Goal: Find specific page/section: Find specific page/section

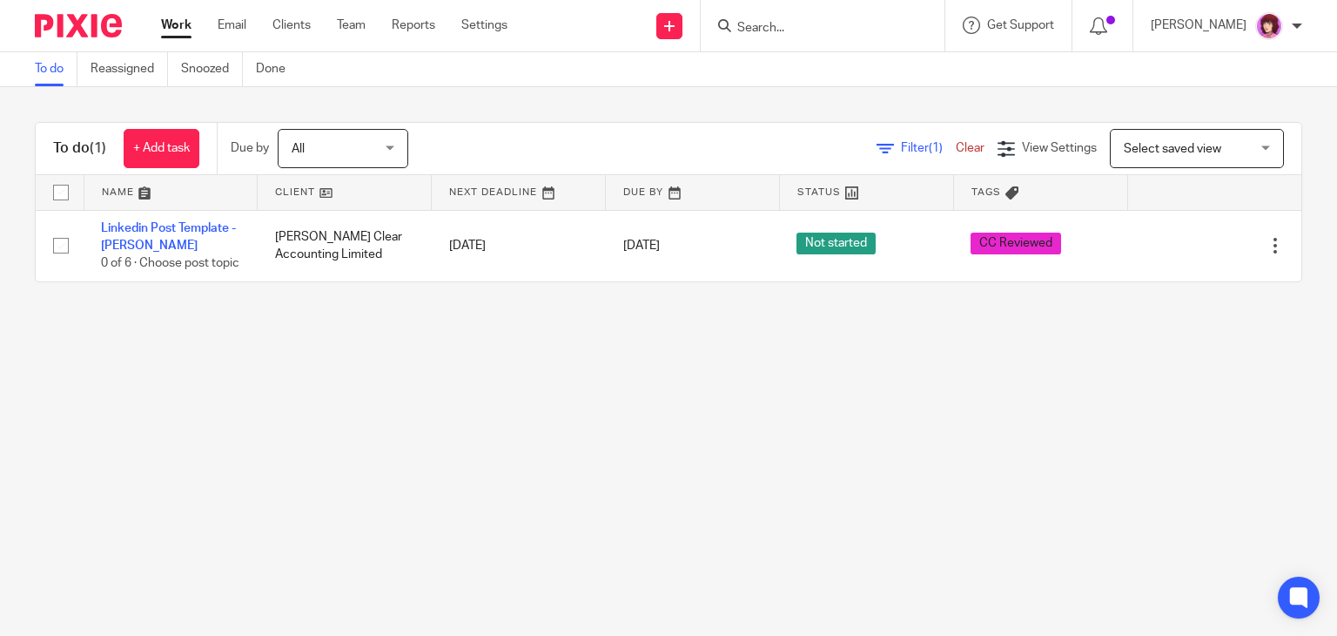
click at [173, 24] on link "Work" at bounding box center [176, 25] width 30 height 17
click at [589, 554] on main "To do Reassigned Snoozed Done To do (1) + Add task Due by All All Today Tomorro…" at bounding box center [668, 318] width 1337 height 636
click at [794, 29] on input "Search" at bounding box center [814, 29] width 157 height 16
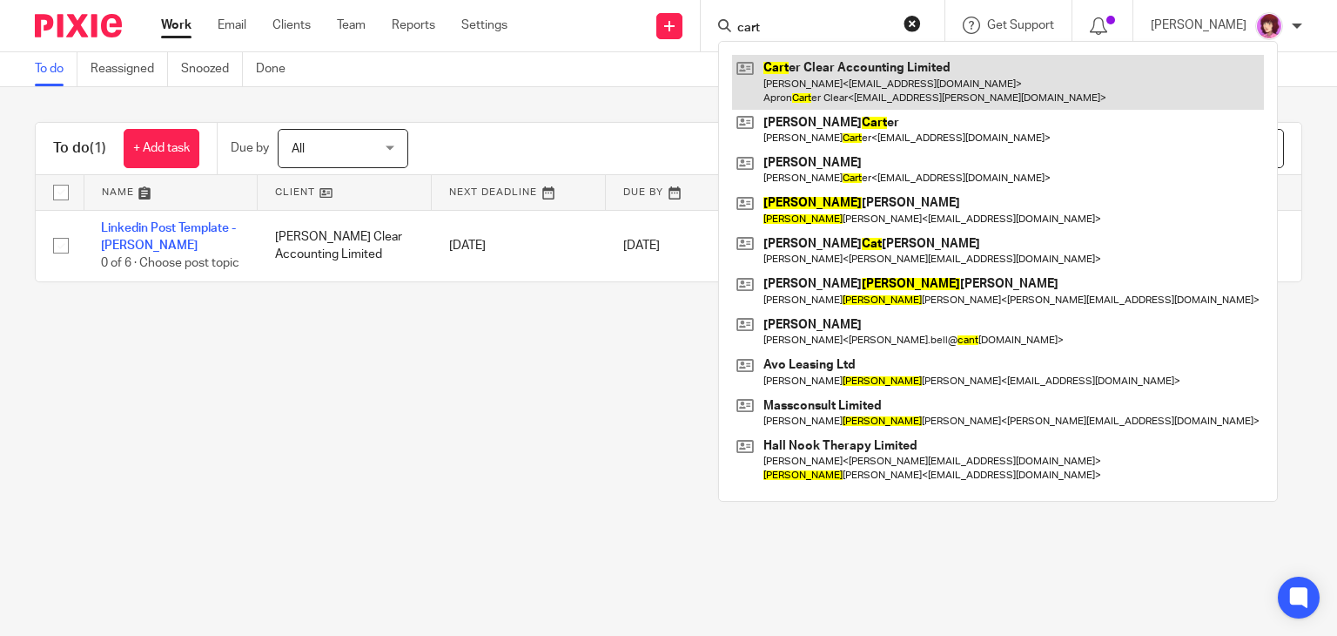
type input "cart"
click at [831, 74] on link at bounding box center [998, 82] width 532 height 54
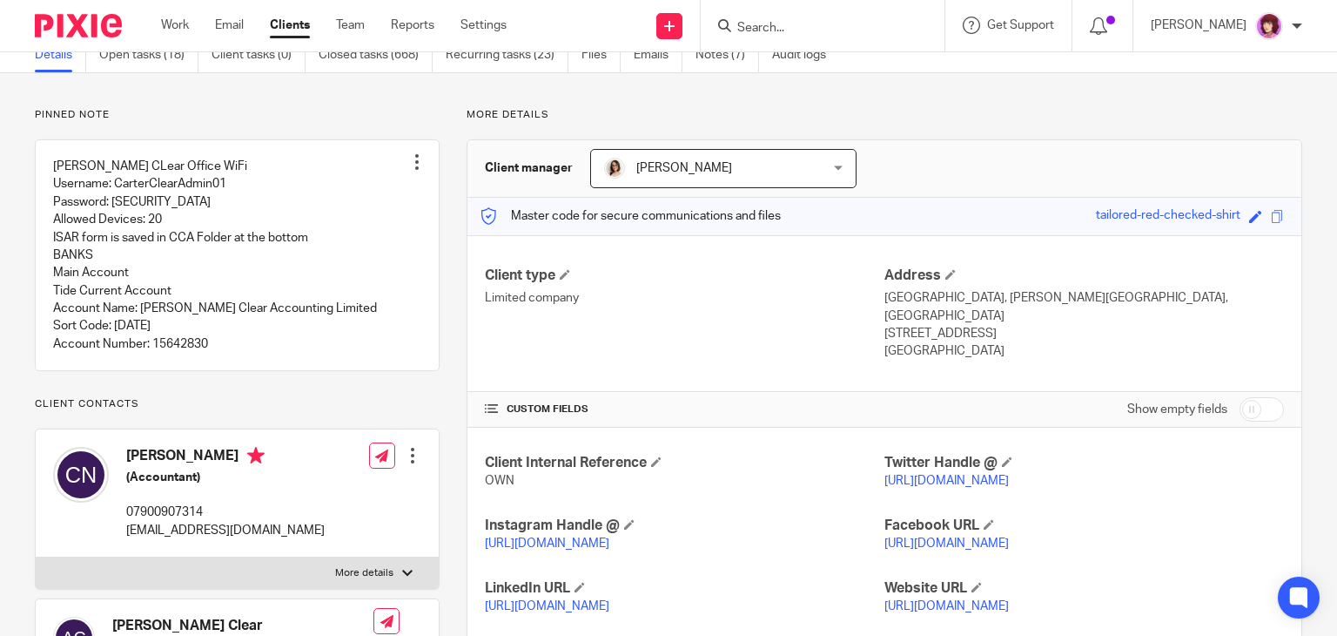
scroll to position [6, 0]
